Goal: Task Accomplishment & Management: Use online tool/utility

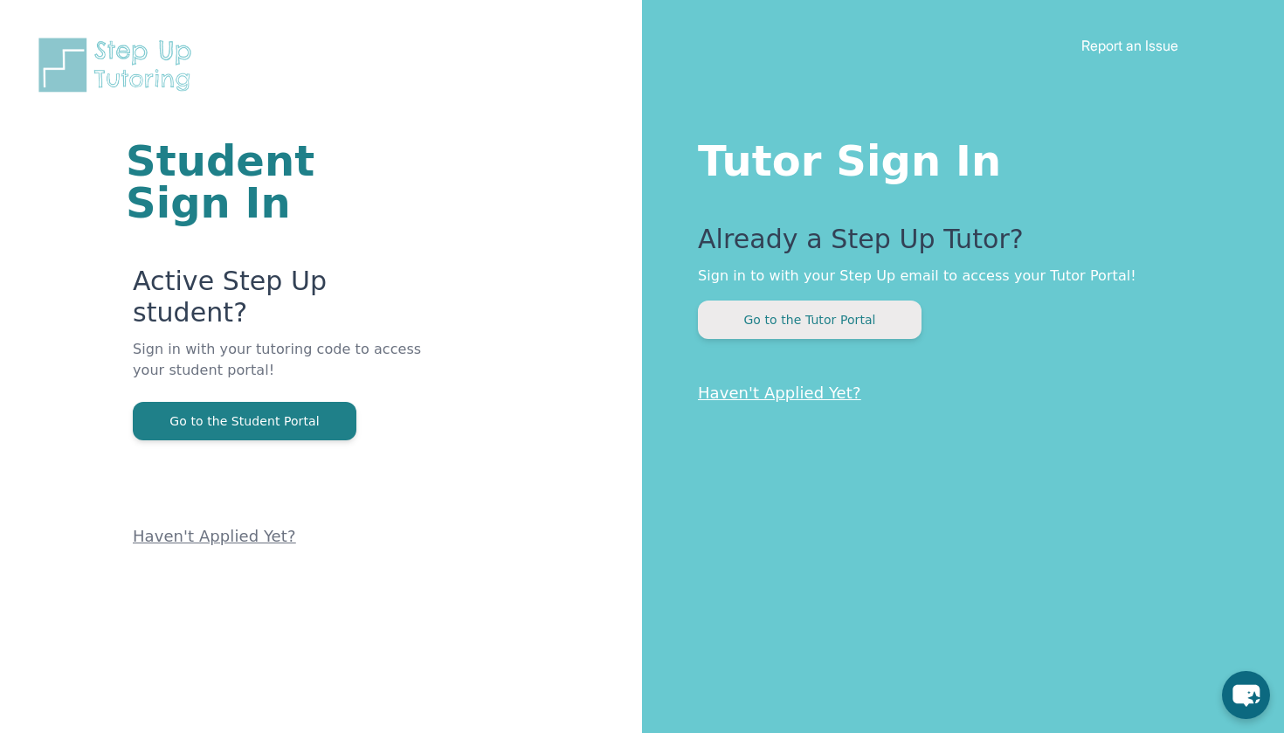
click at [842, 320] on button "Go to the Tutor Portal" at bounding box center [810, 319] width 224 height 38
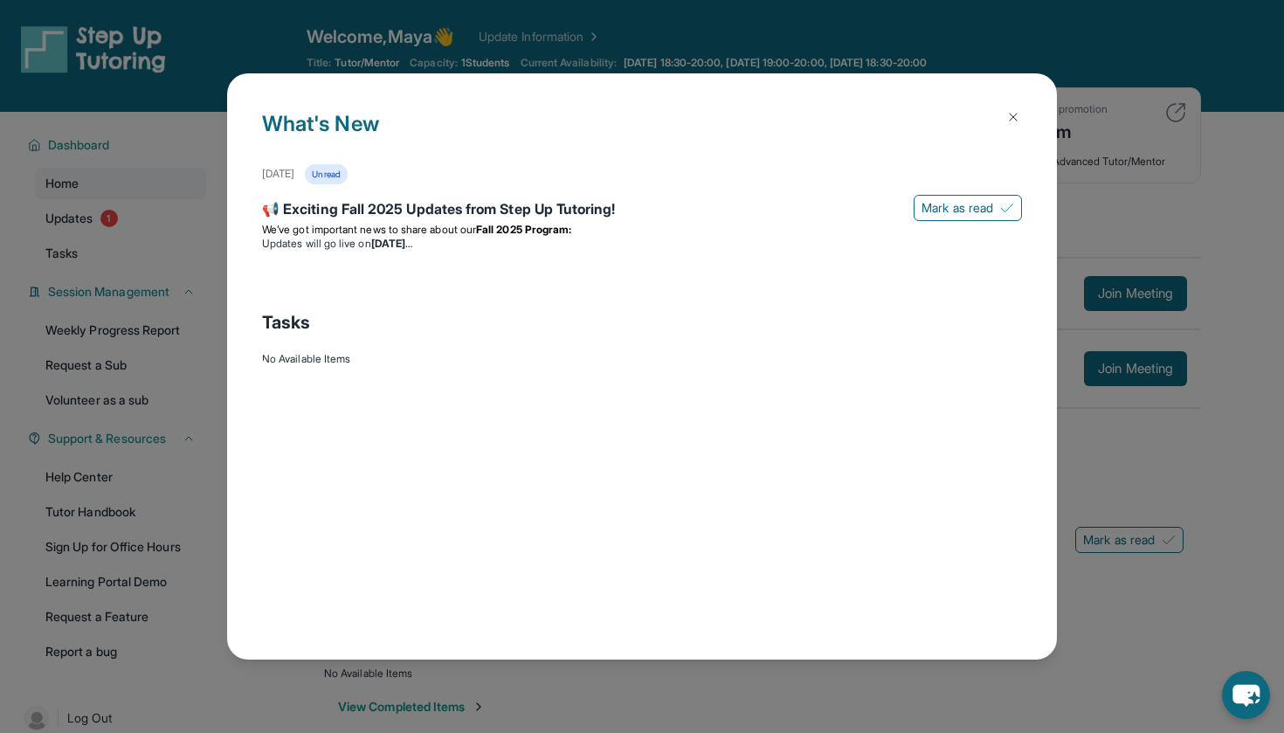
click at [1019, 114] on img at bounding box center [1013, 117] width 14 height 14
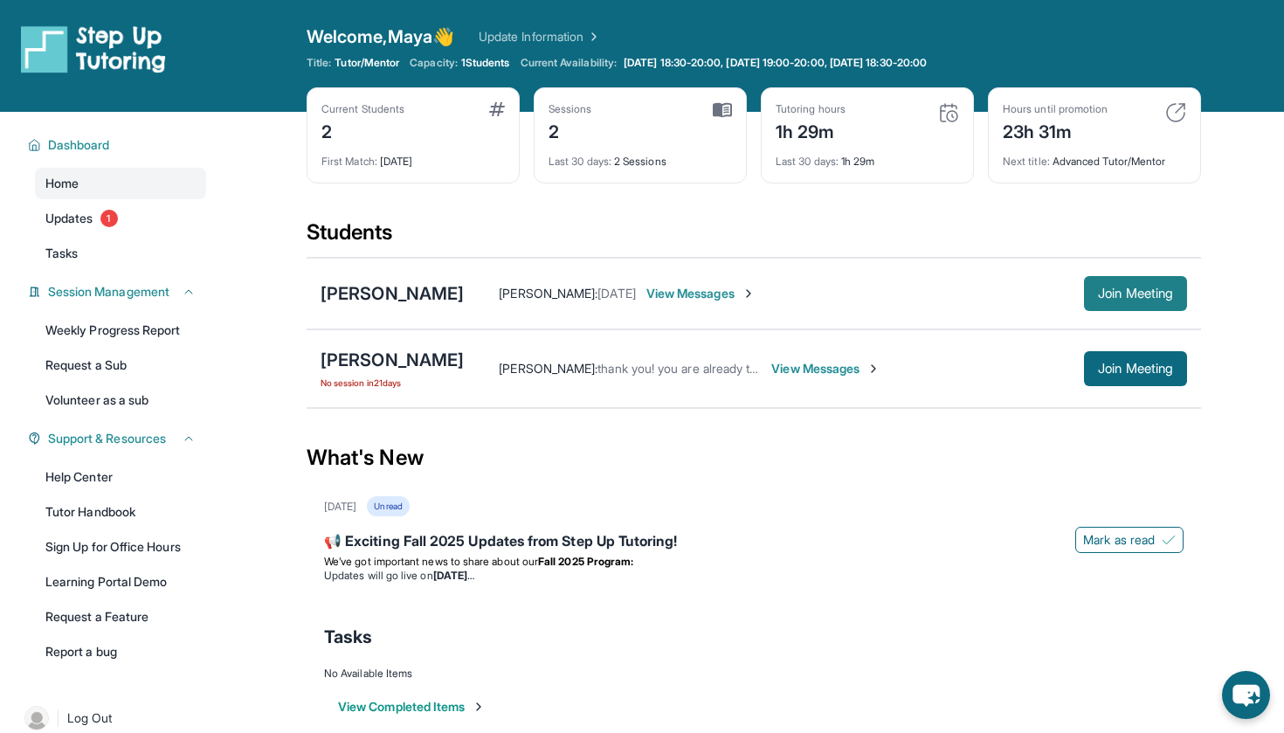
click at [1135, 292] on span "Join Meeting" at bounding box center [1135, 293] width 75 height 10
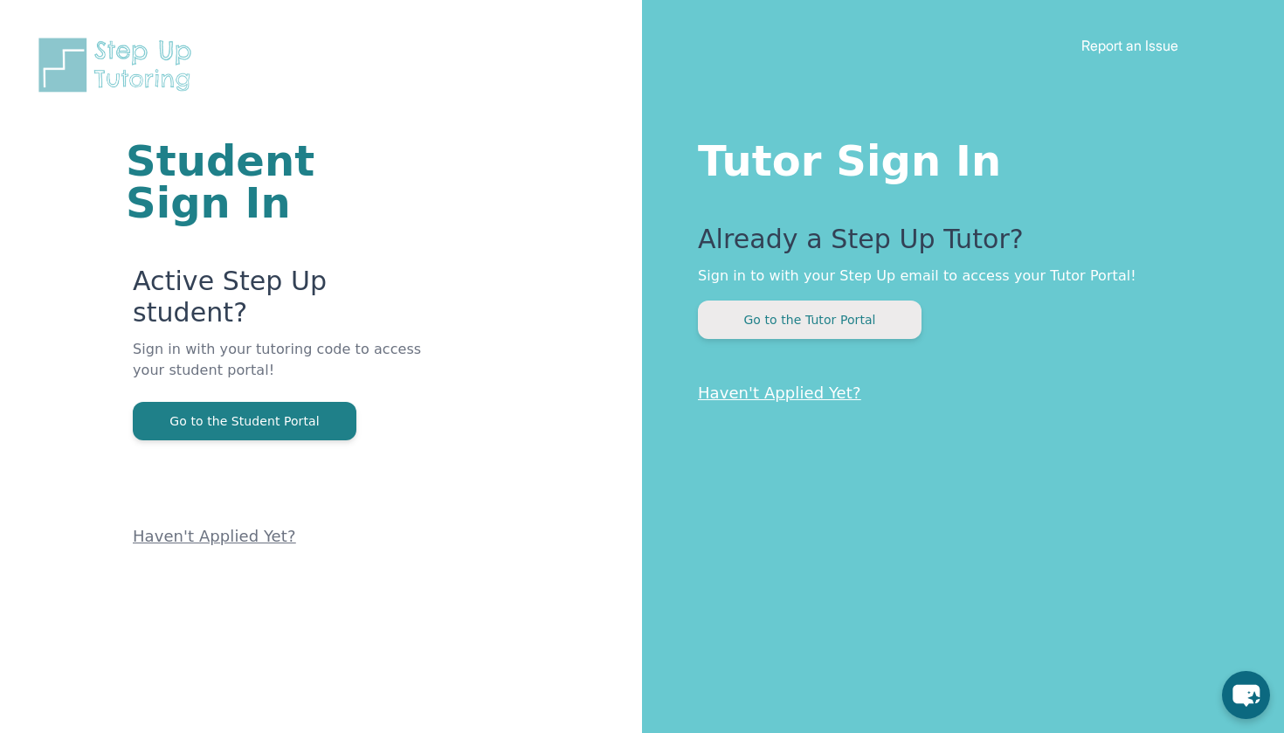
click at [881, 314] on button "Go to the Tutor Portal" at bounding box center [810, 319] width 224 height 38
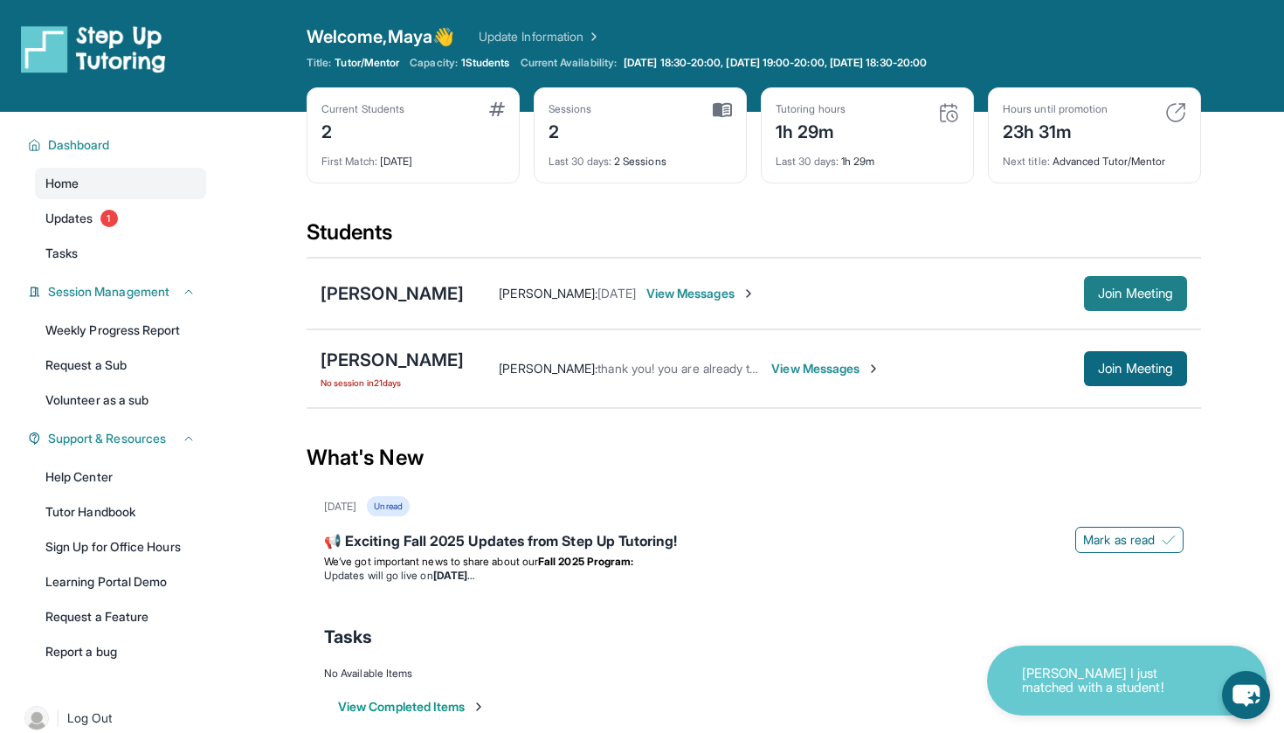
click at [1106, 292] on span "Join Meeting" at bounding box center [1135, 293] width 75 height 10
